Goal: Information Seeking & Learning: Understand process/instructions

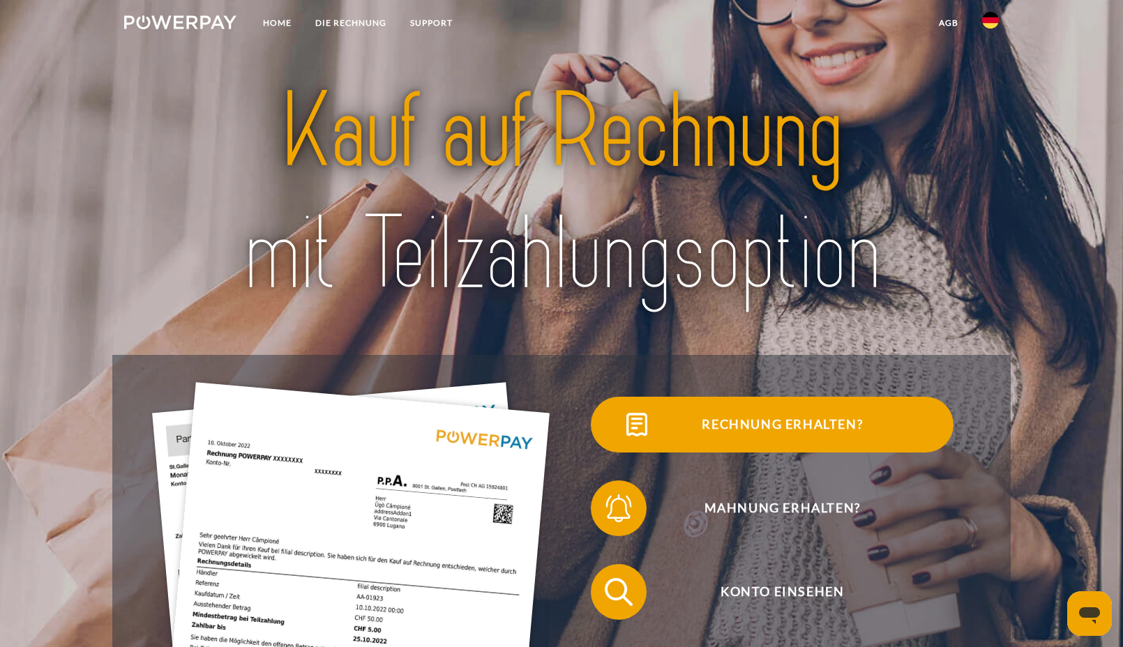
click at [739, 424] on span "Rechnung erhalten?" at bounding box center [783, 425] width 342 height 56
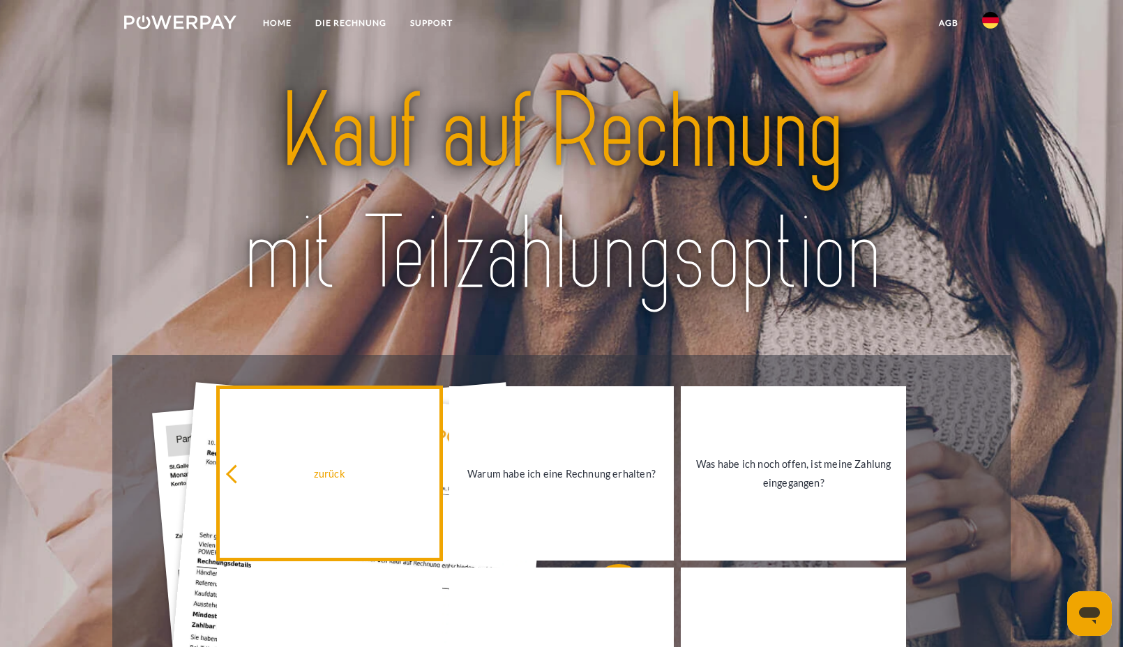
click at [269, 476] on div "zurück" at bounding box center [329, 474] width 209 height 19
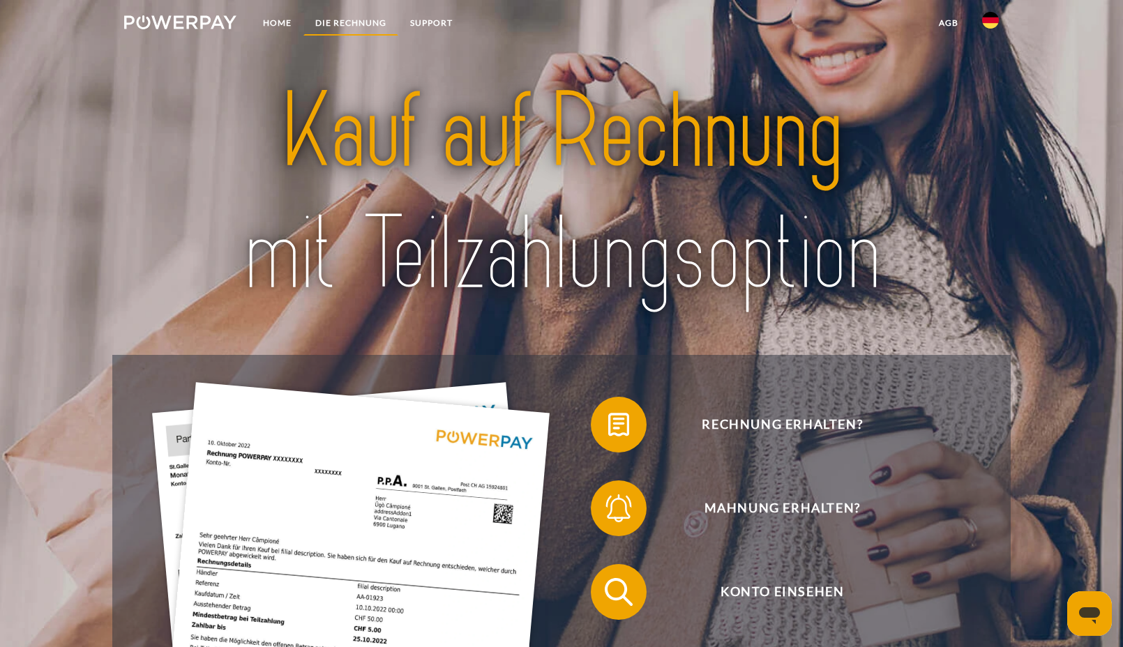
click at [357, 20] on link "DIE RECHNUNG" at bounding box center [350, 22] width 95 height 25
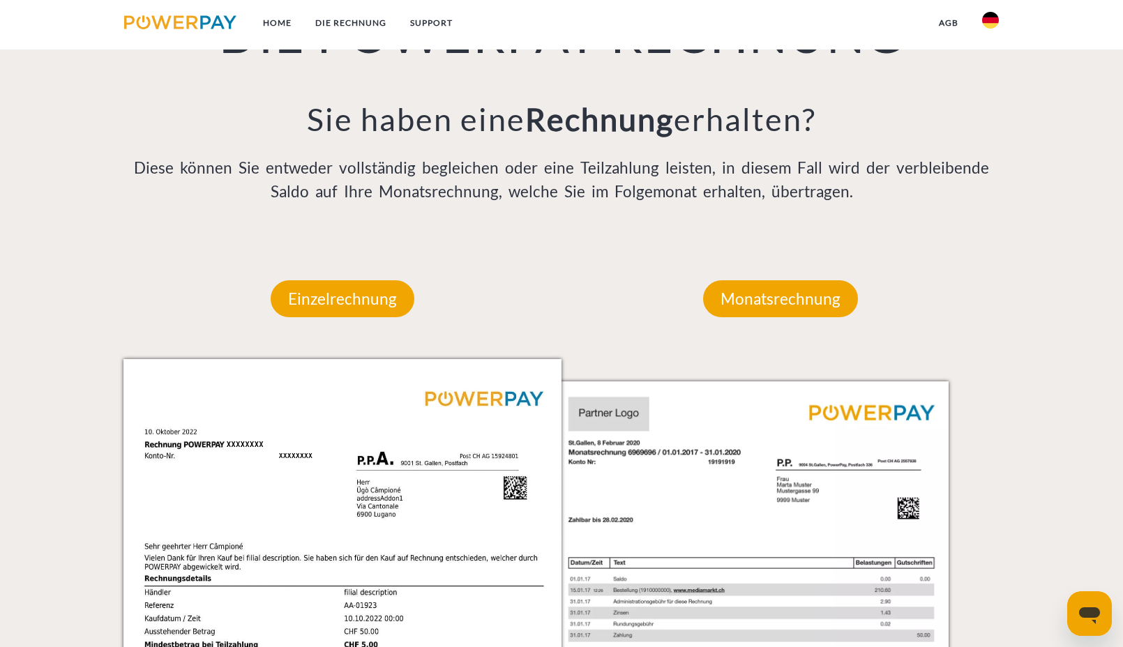
scroll to position [1087, 0]
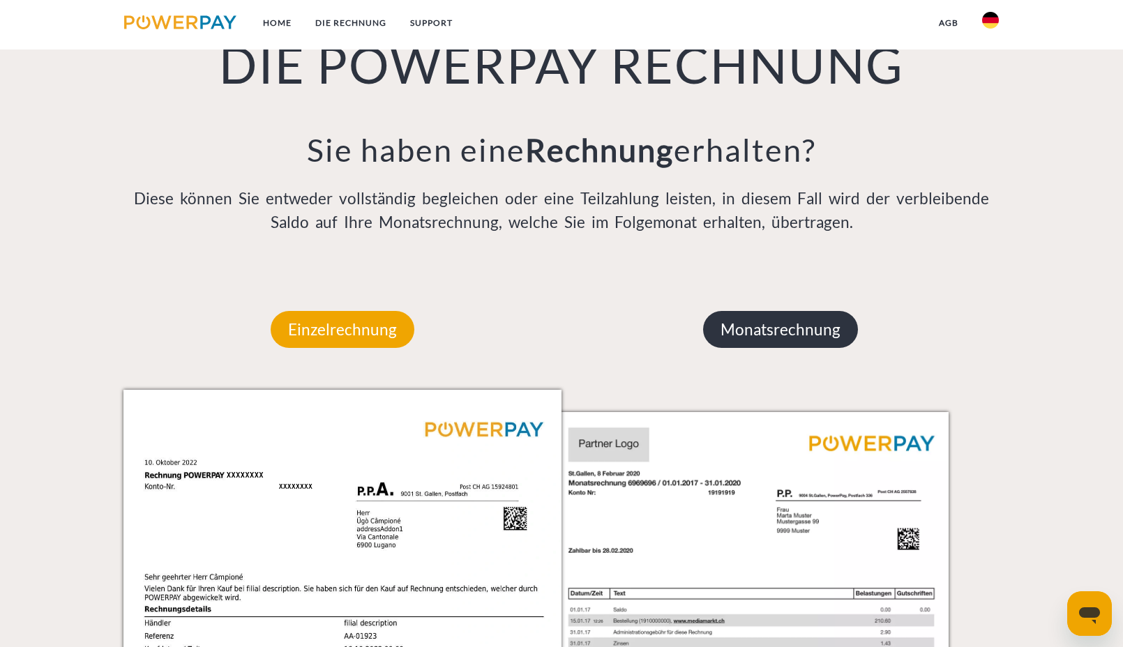
click at [775, 331] on p "Monatsrechnung" at bounding box center [780, 330] width 155 height 38
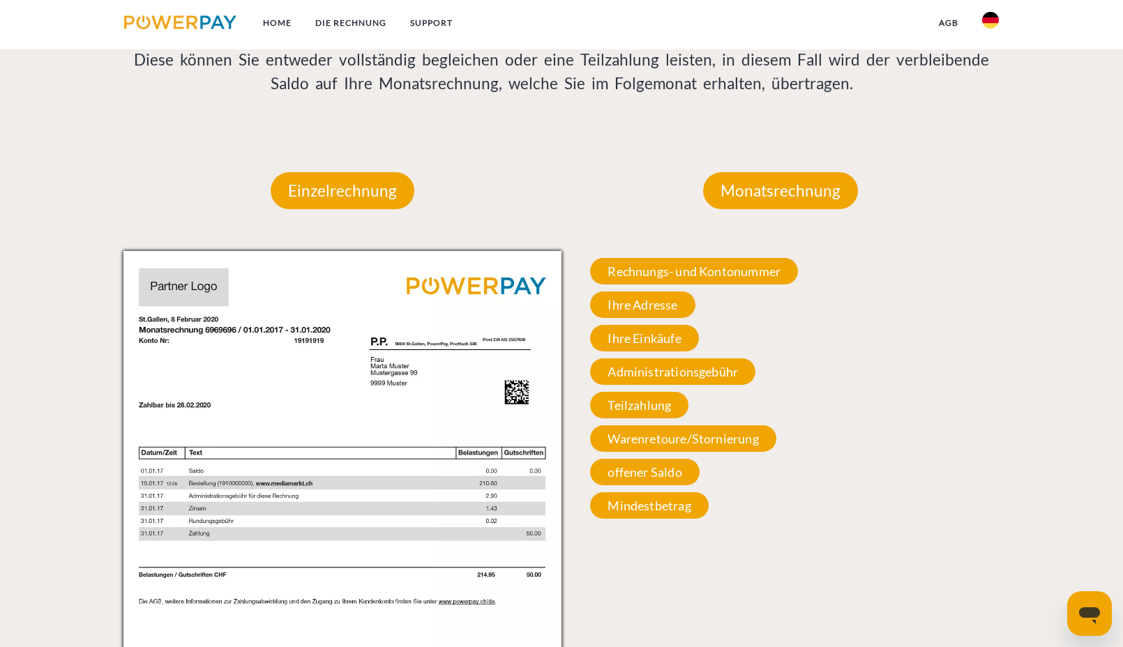
scroll to position [1227, 0]
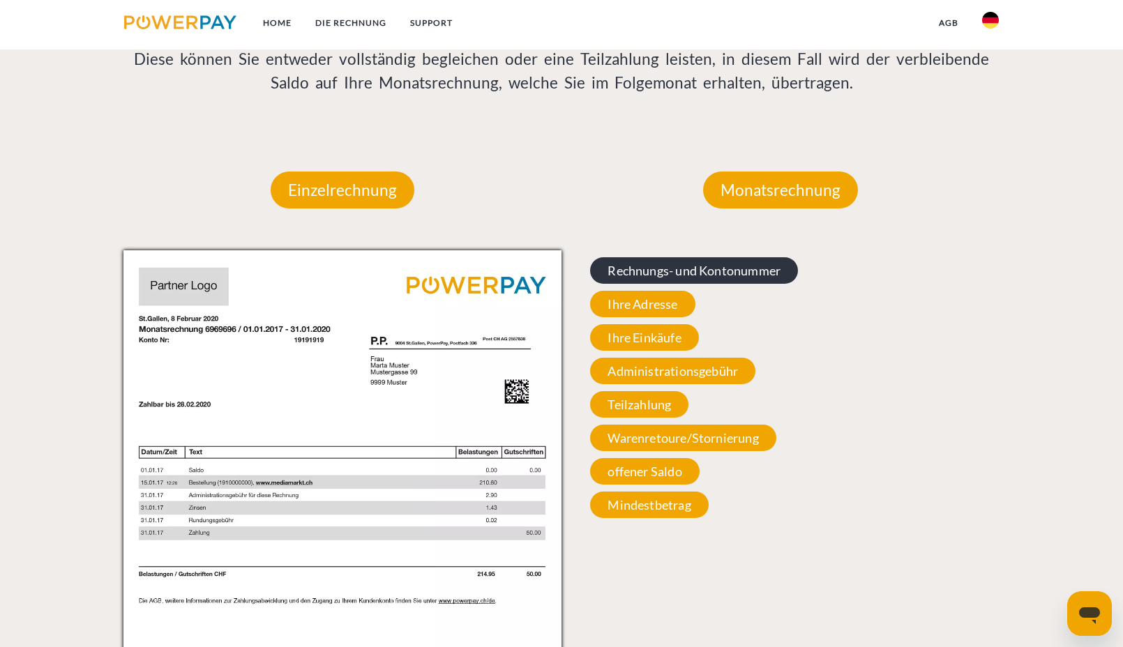
click at [696, 277] on span "Rechnungs- und Kontonummer" at bounding box center [694, 270] width 208 height 27
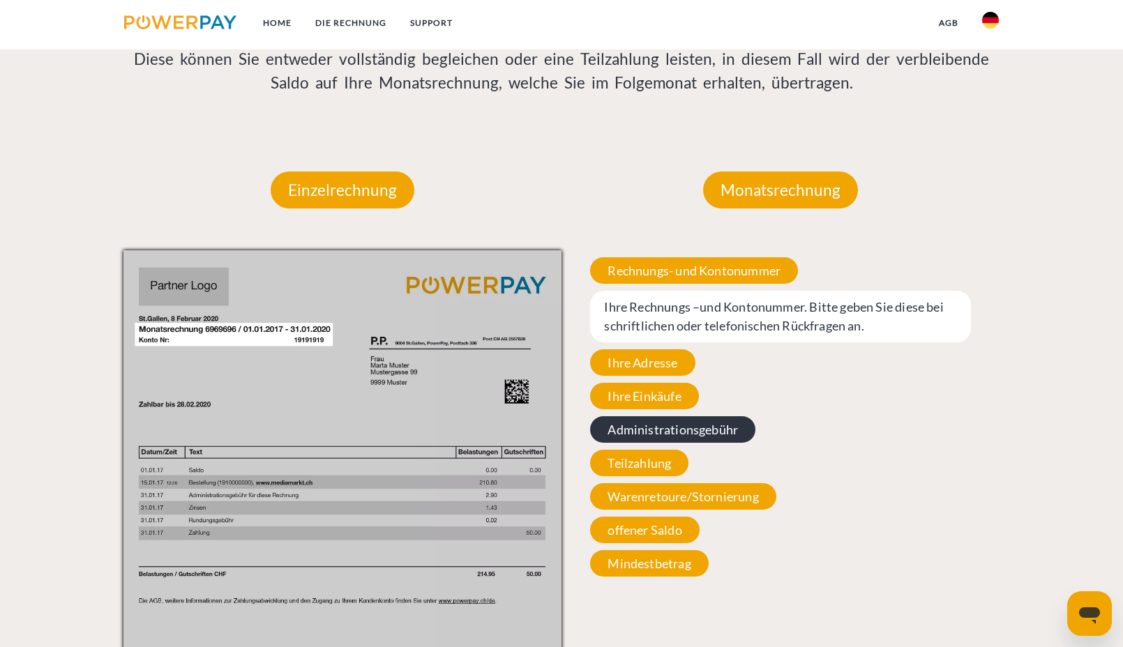
click at [670, 421] on span "Administrationsgebühr" at bounding box center [672, 429] width 165 height 27
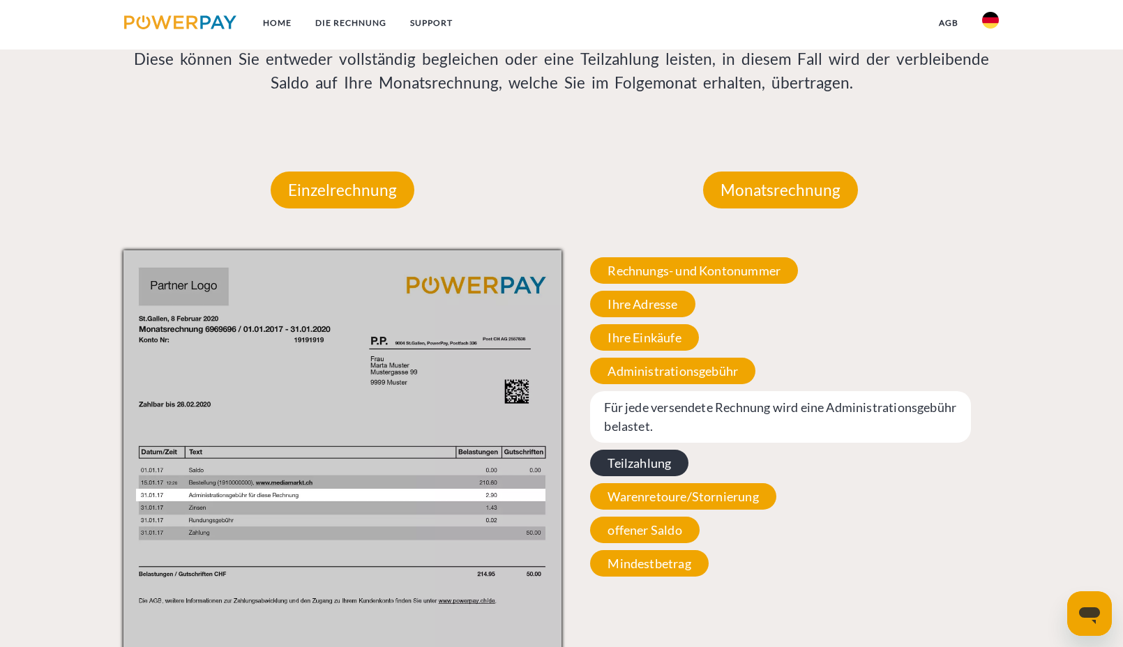
click at [649, 462] on span "Teilzahlung" at bounding box center [639, 463] width 98 height 27
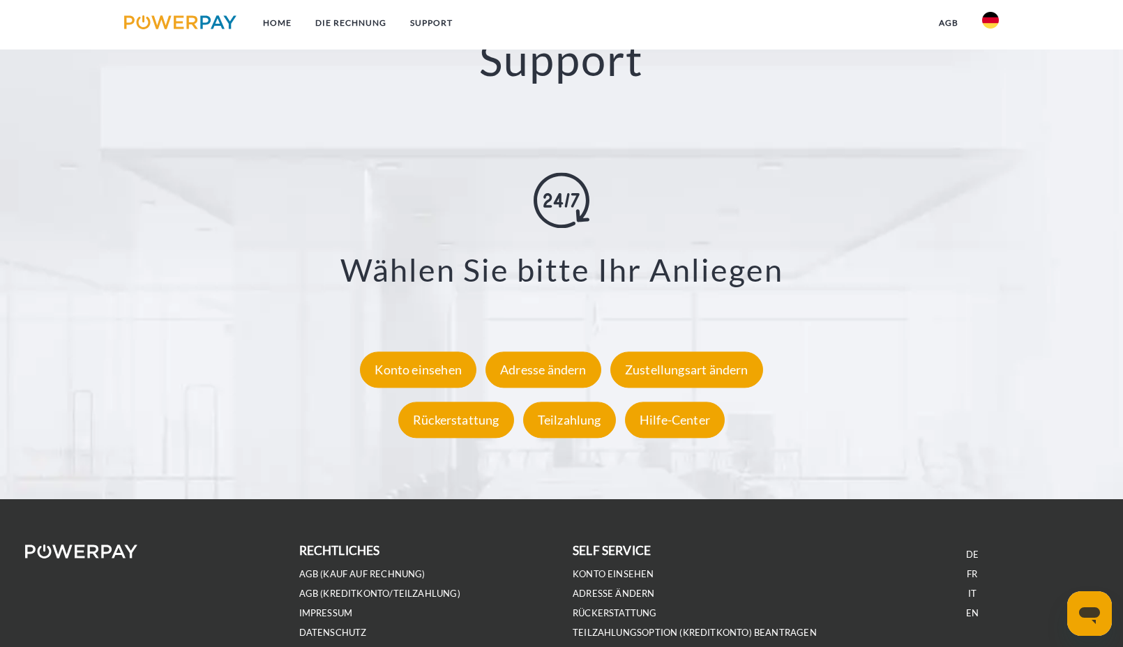
scroll to position [2552, 0]
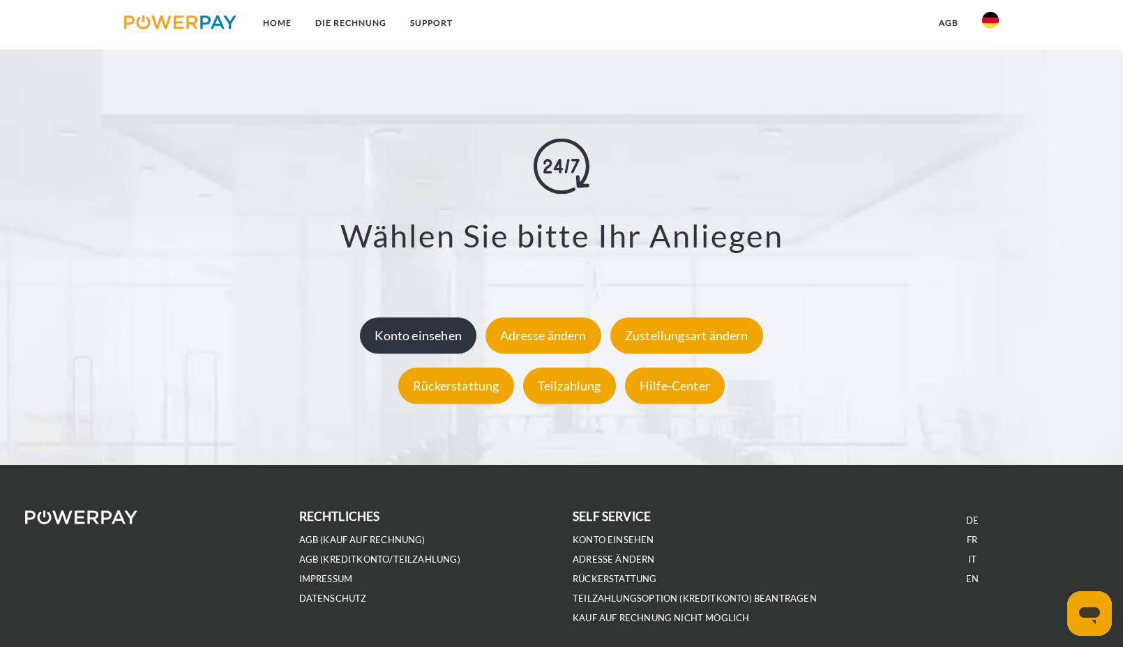
click at [440, 339] on div "Konto einsehen" at bounding box center [418, 336] width 116 height 36
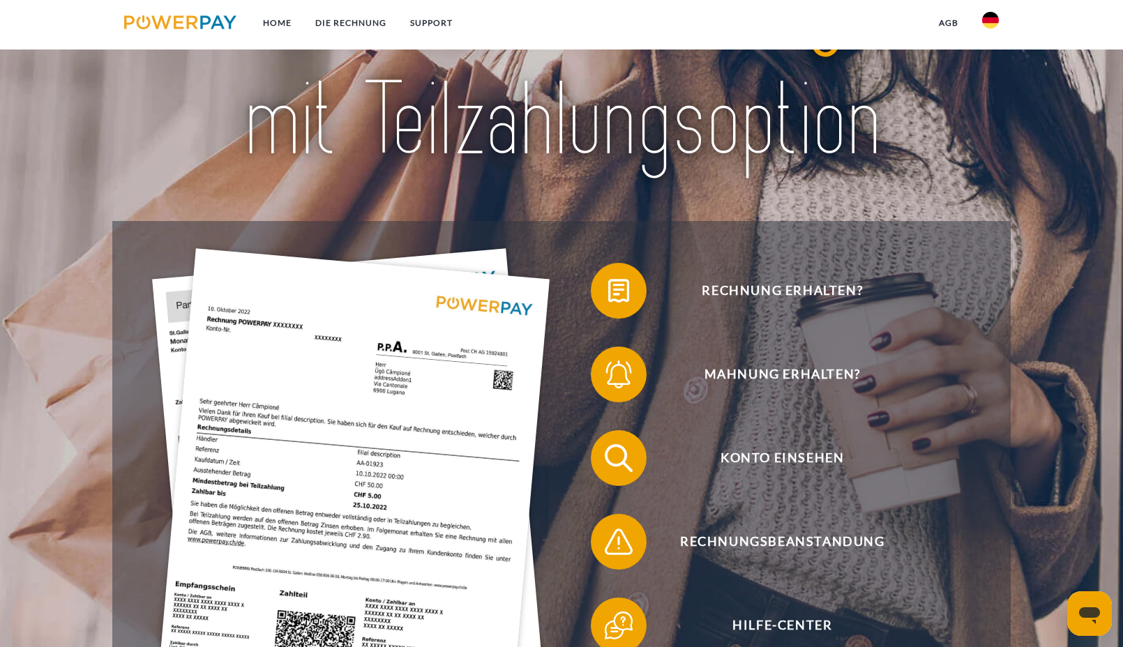
scroll to position [140, 0]
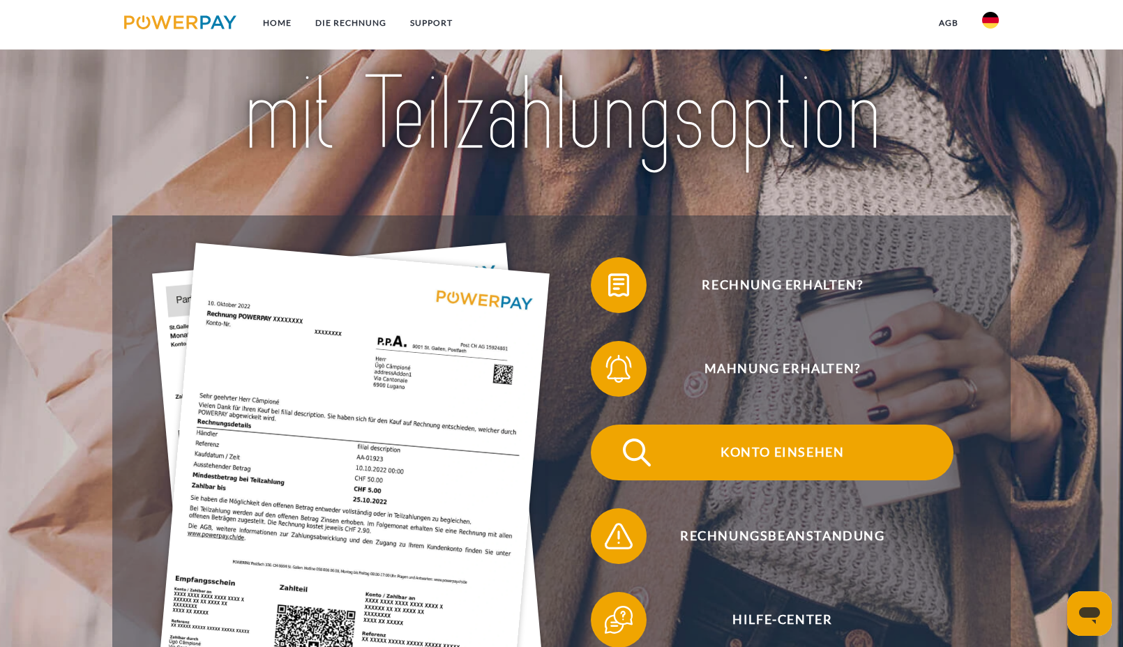
click at [799, 453] on span "Konto einsehen" at bounding box center [783, 453] width 342 height 56
